Goal: Navigation & Orientation: Find specific page/section

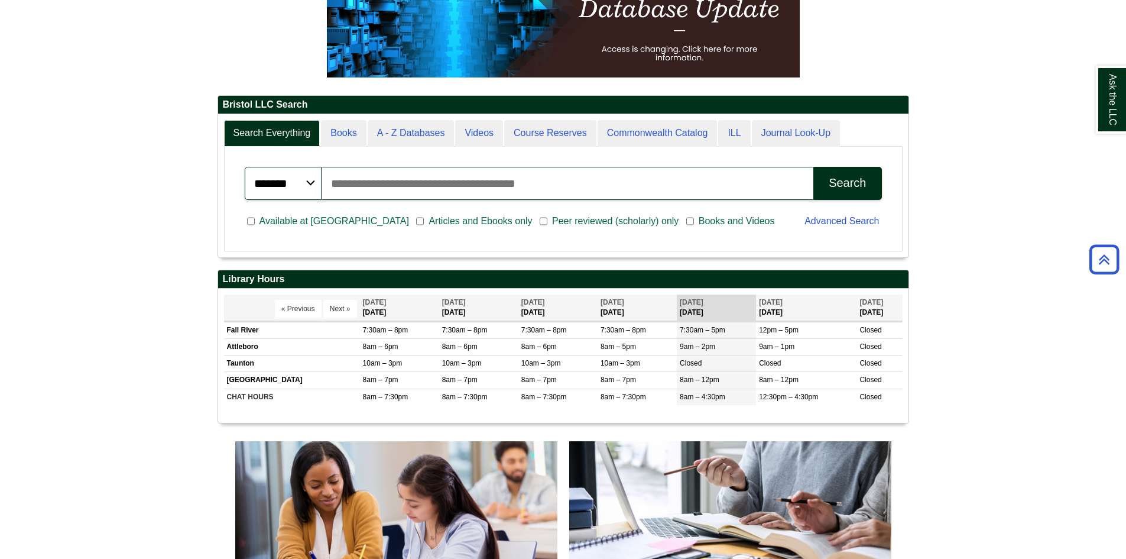
scroll to position [142, 691]
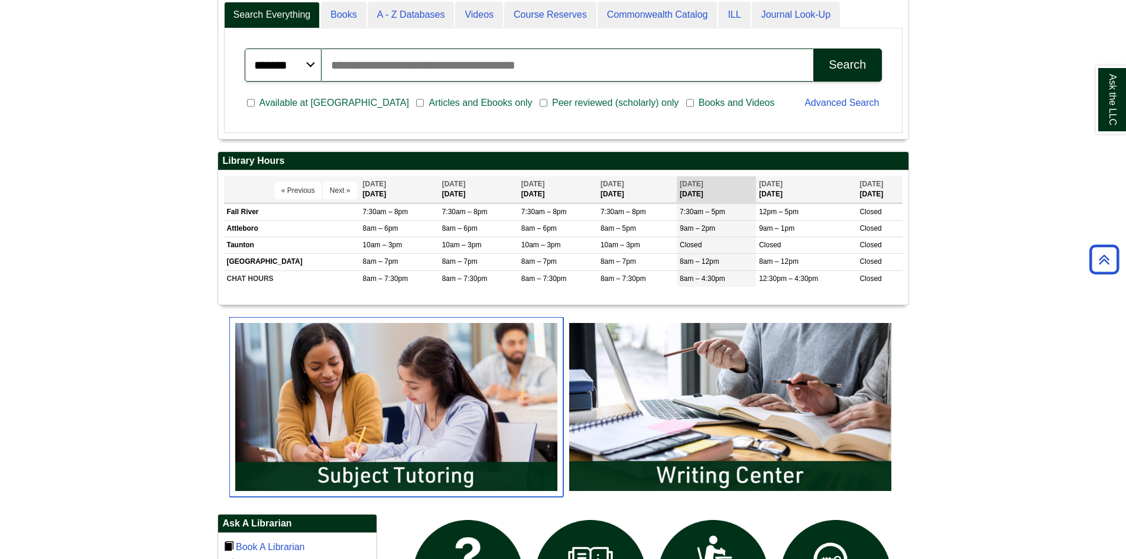
click at [396, 414] on img "slideshow" at bounding box center [396, 407] width 334 height 180
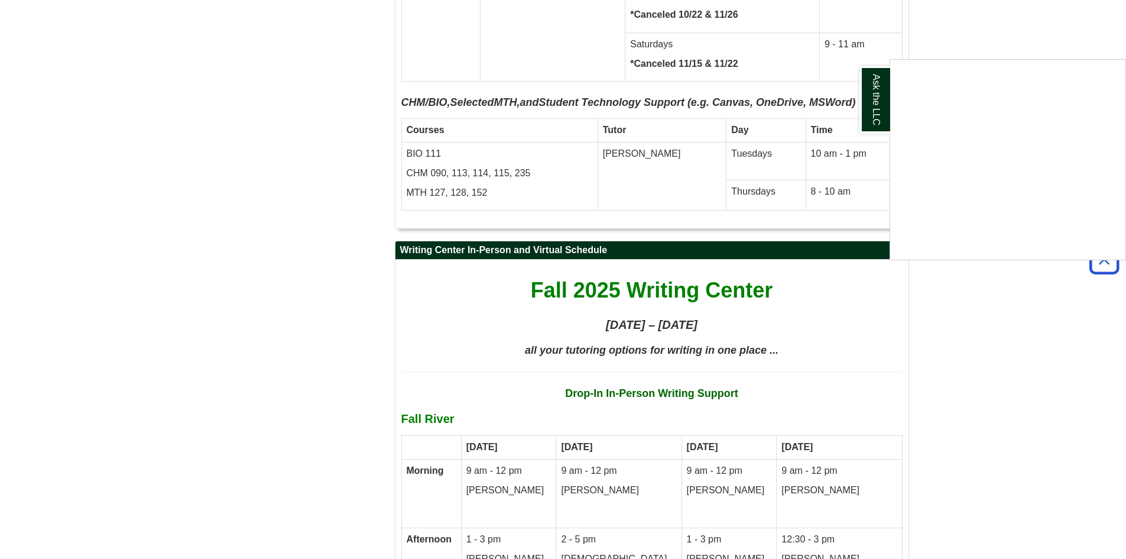
scroll to position [6149, 0]
